Goal: Task Accomplishment & Management: Use online tool/utility

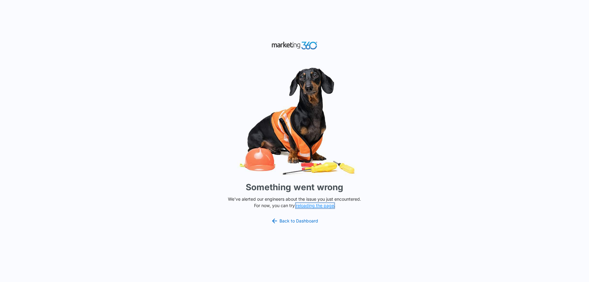
click at [312, 206] on button "reloading the page" at bounding box center [315, 205] width 38 height 5
click at [286, 219] on link "Back to Dashboard" at bounding box center [294, 220] width 47 height 7
click at [304, 206] on button "reloading the page" at bounding box center [315, 205] width 38 height 5
click at [305, 206] on button "reloading the page" at bounding box center [315, 205] width 38 height 5
click at [308, 207] on button "reloading the page" at bounding box center [315, 205] width 38 height 5
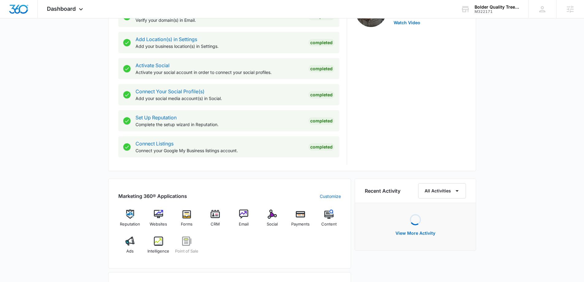
scroll to position [276, 0]
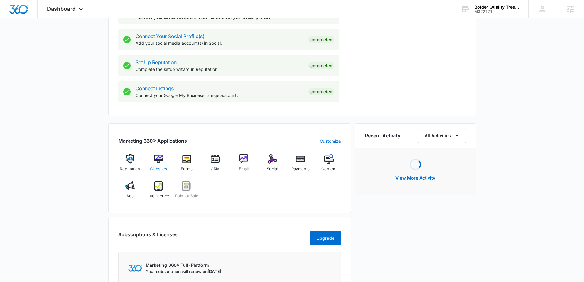
click at [156, 162] on img at bounding box center [158, 158] width 9 height 9
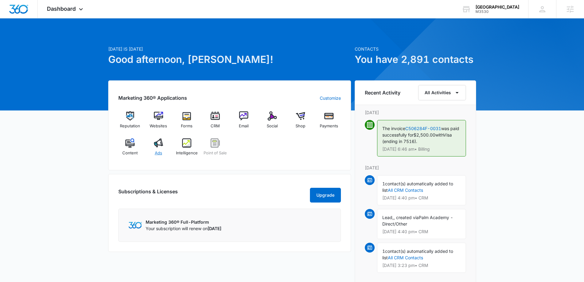
click at [155, 143] on img at bounding box center [158, 142] width 9 height 9
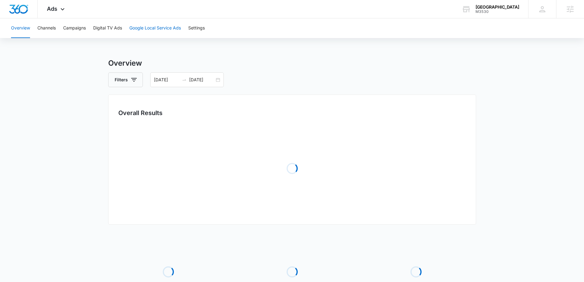
click at [148, 25] on button "Google Local Service Ads" at bounding box center [155, 28] width 52 height 20
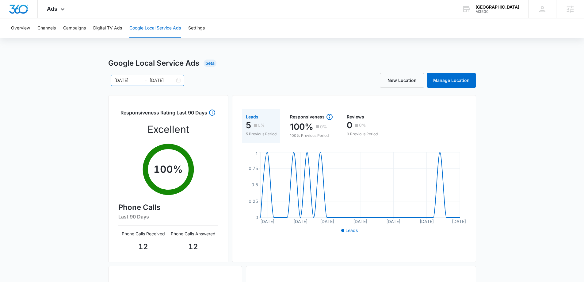
click at [175, 80] on input "04/25/2025" at bounding box center [162, 80] width 25 height 7
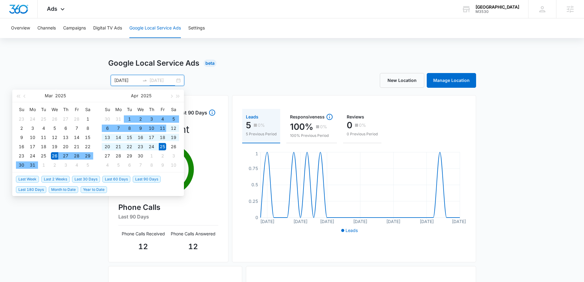
type input "04/25/2025"
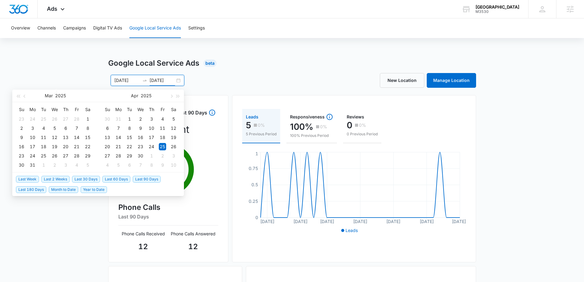
click at [112, 181] on span "Last 60 Days" at bounding box center [116, 179] width 28 height 7
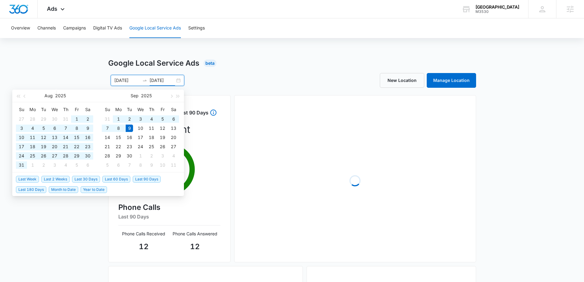
type input "07/11/2025"
type input "09/09/2025"
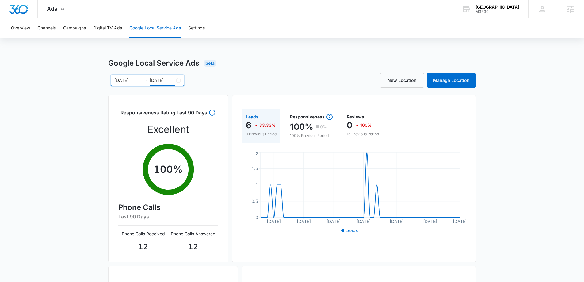
click at [180, 79] on div "07/11/2025 09/09/2025" at bounding box center [148, 80] width 74 height 11
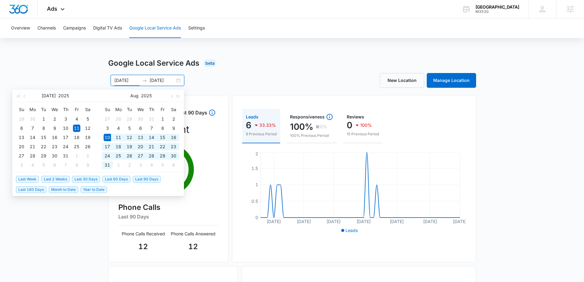
click at [79, 181] on span "Last 30 Days" at bounding box center [86, 179] width 28 height 7
type input "08/10/2025"
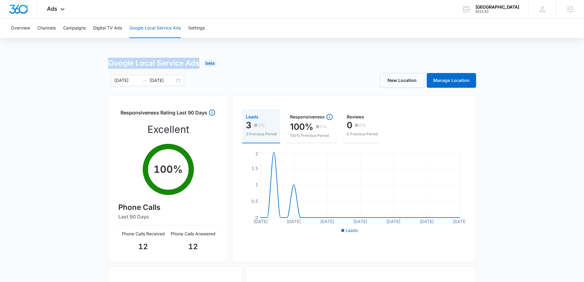
drag, startPoint x: 105, startPoint y: 60, endPoint x: 199, endPoint y: 61, distance: 94.8
click at [199, 61] on div "Google Local Service Ads Beta 08/10/2025 09/09/2025 Aug 2025 Su Mo Tu We Th Fr …" at bounding box center [292, 217] width 584 height 319
click at [187, 66] on h1 "Google Local Service Ads" at bounding box center [153, 63] width 91 height 11
click at [186, 66] on h1 "Google Local Service Ads" at bounding box center [153, 63] width 91 height 11
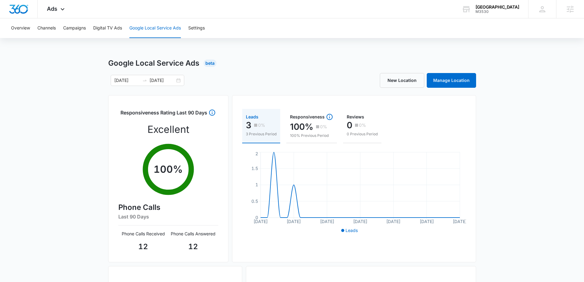
click at [171, 63] on h1 "Google Local Service Ads" at bounding box center [153, 63] width 91 height 11
click at [171, 62] on h1 "Google Local Service Ads" at bounding box center [153, 63] width 91 height 11
click at [302, 68] on div "Google Local Service Ads Beta" at bounding box center [292, 63] width 368 height 11
